Goal: Information Seeking & Learning: Find specific page/section

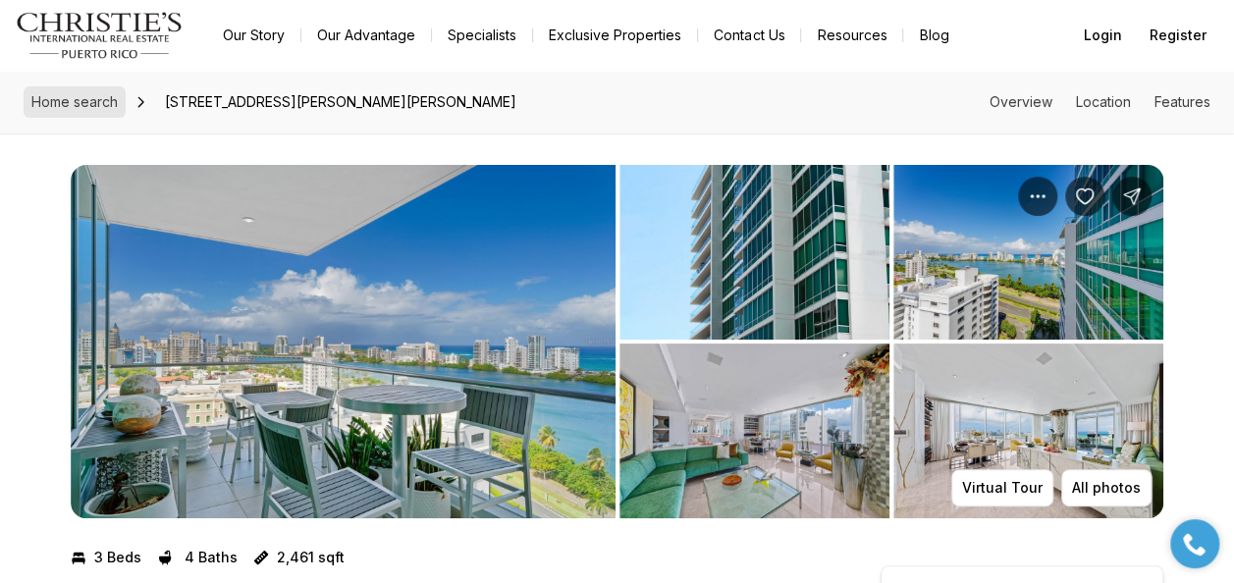
click at [81, 102] on span "Home search" at bounding box center [74, 101] width 86 height 17
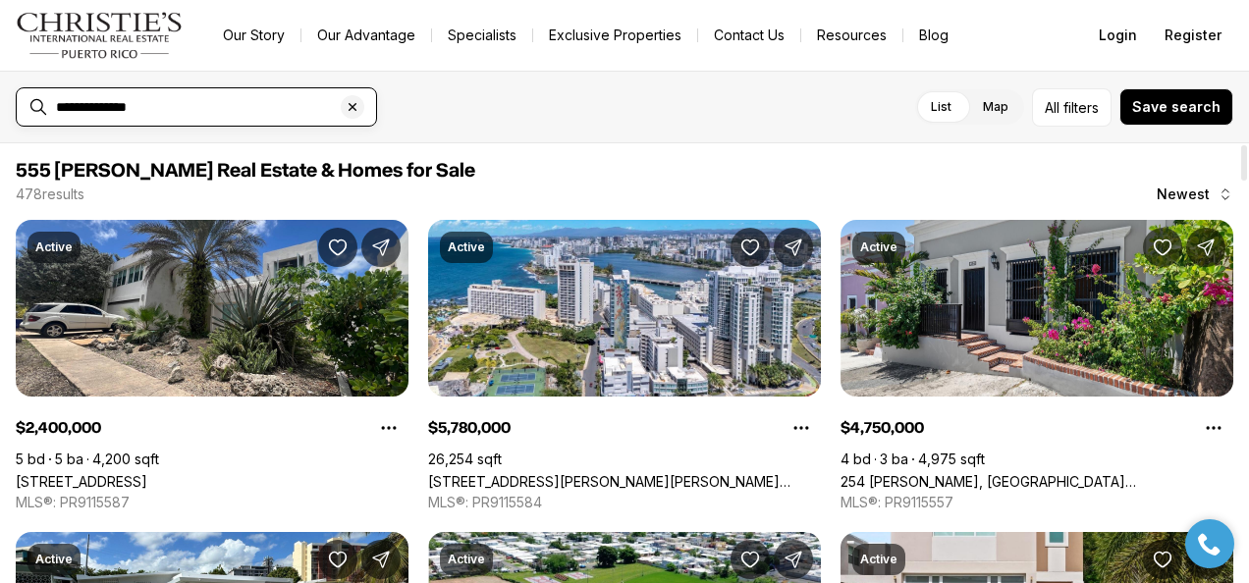
click at [183, 109] on input "**********" at bounding box center [212, 107] width 312 height 18
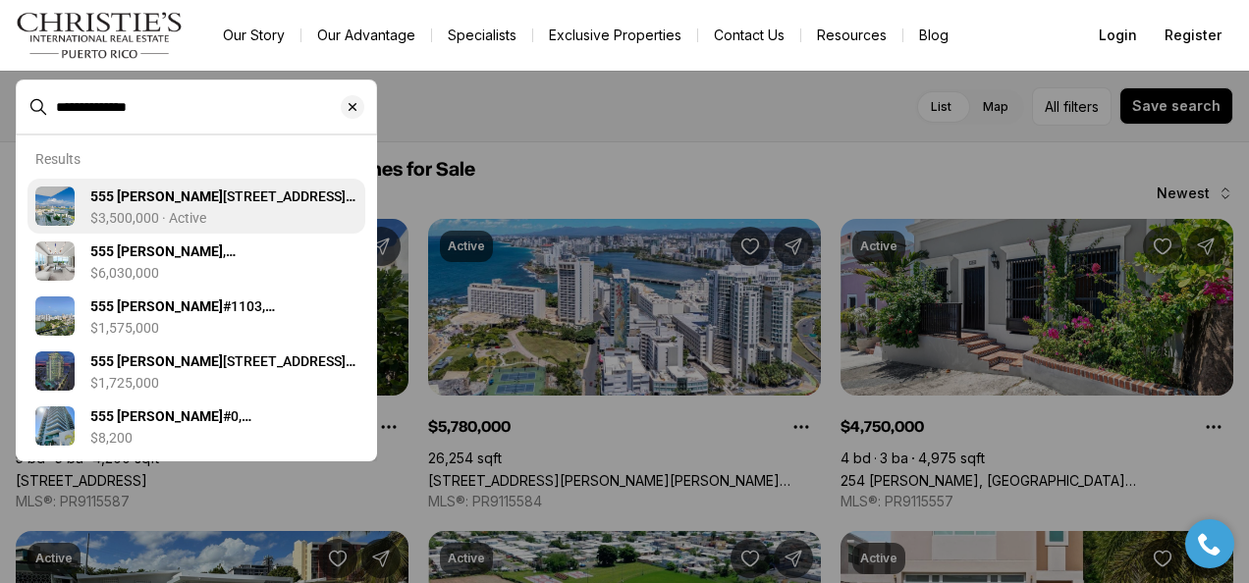
click at [179, 204] on b "555 MONSERRATE" at bounding box center [156, 196] width 133 height 16
